Goal: Transaction & Acquisition: Purchase product/service

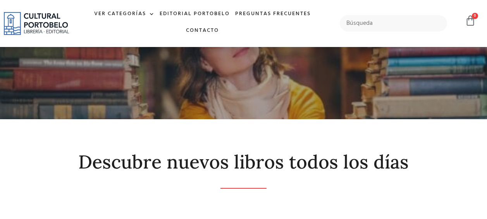
scroll to position [39, 0]
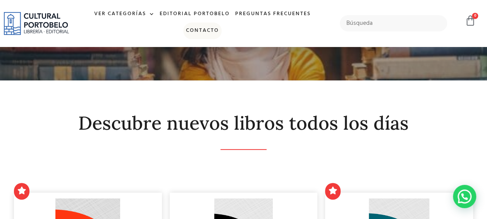
click at [204, 30] on link "Contacto" at bounding box center [202, 30] width 38 height 17
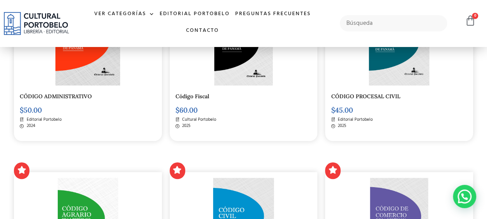
scroll to position [194, 0]
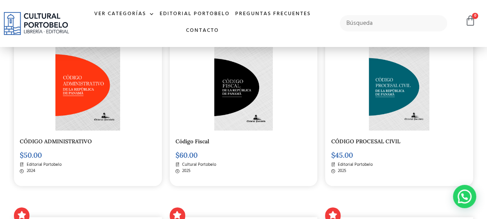
click at [380, 90] on img at bounding box center [399, 87] width 60 height 88
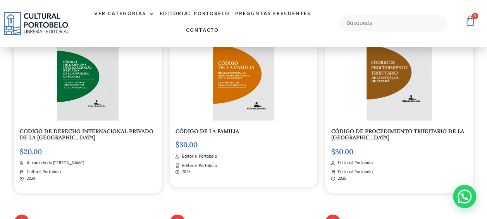
scroll to position [581, 0]
